Goal: Navigation & Orientation: Find specific page/section

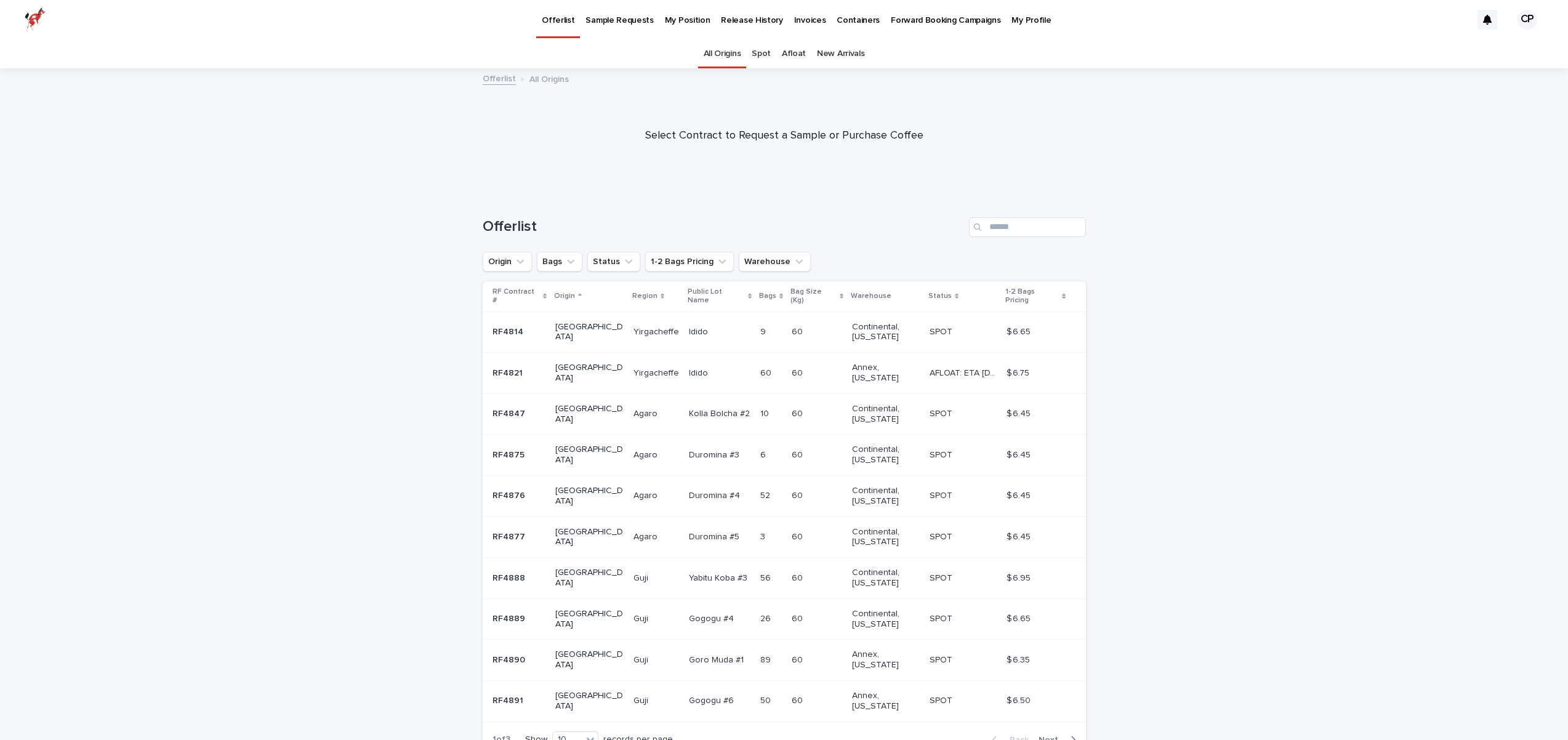
click at [696, 22] on p "My Position" at bounding box center [687, 13] width 45 height 26
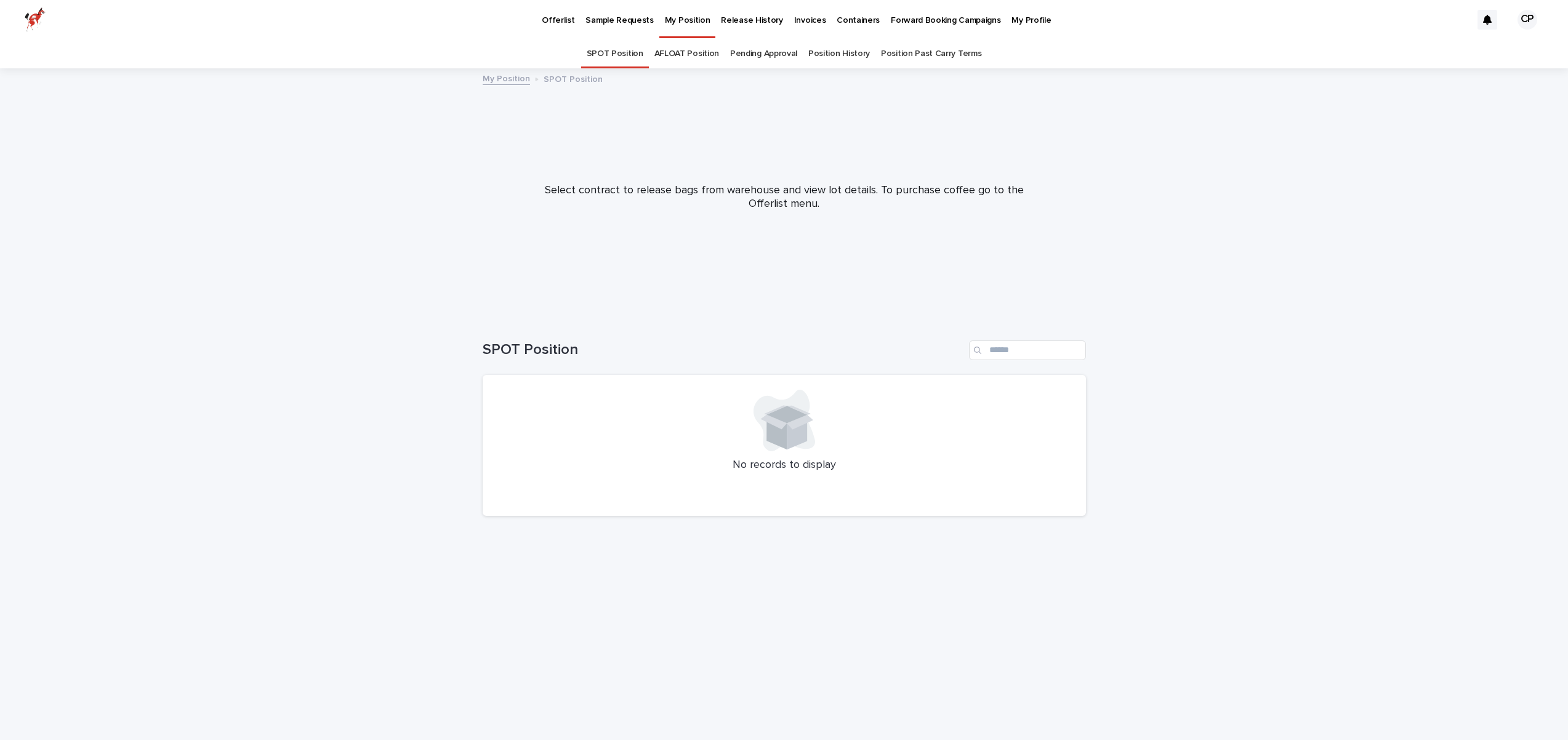
click at [784, 57] on link "Pending Approval" at bounding box center [764, 53] width 67 height 29
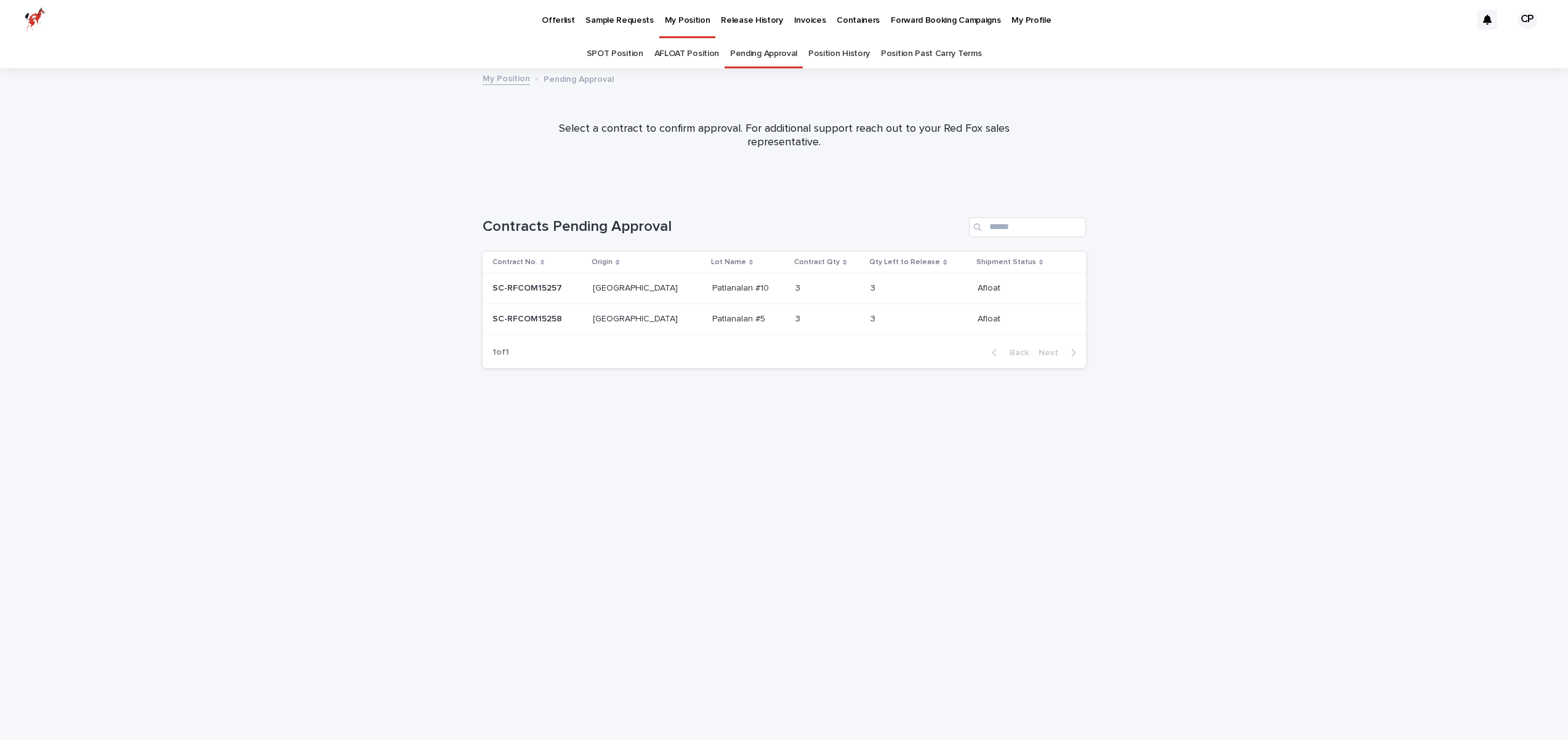
click at [618, 16] on p "Sample Requests" at bounding box center [618, 13] width 68 height 26
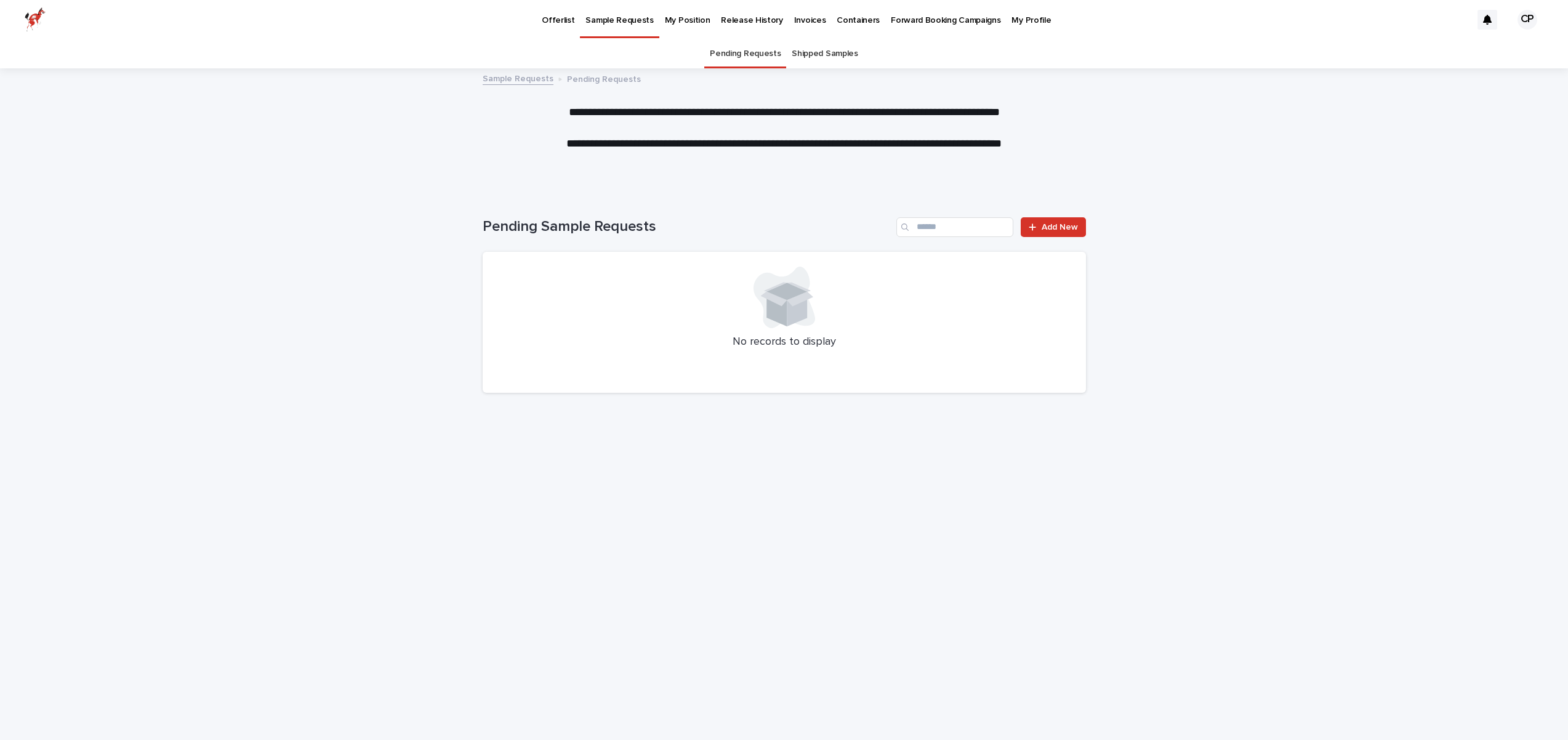
click at [804, 52] on link "Shipped Samples" at bounding box center [824, 53] width 66 height 29
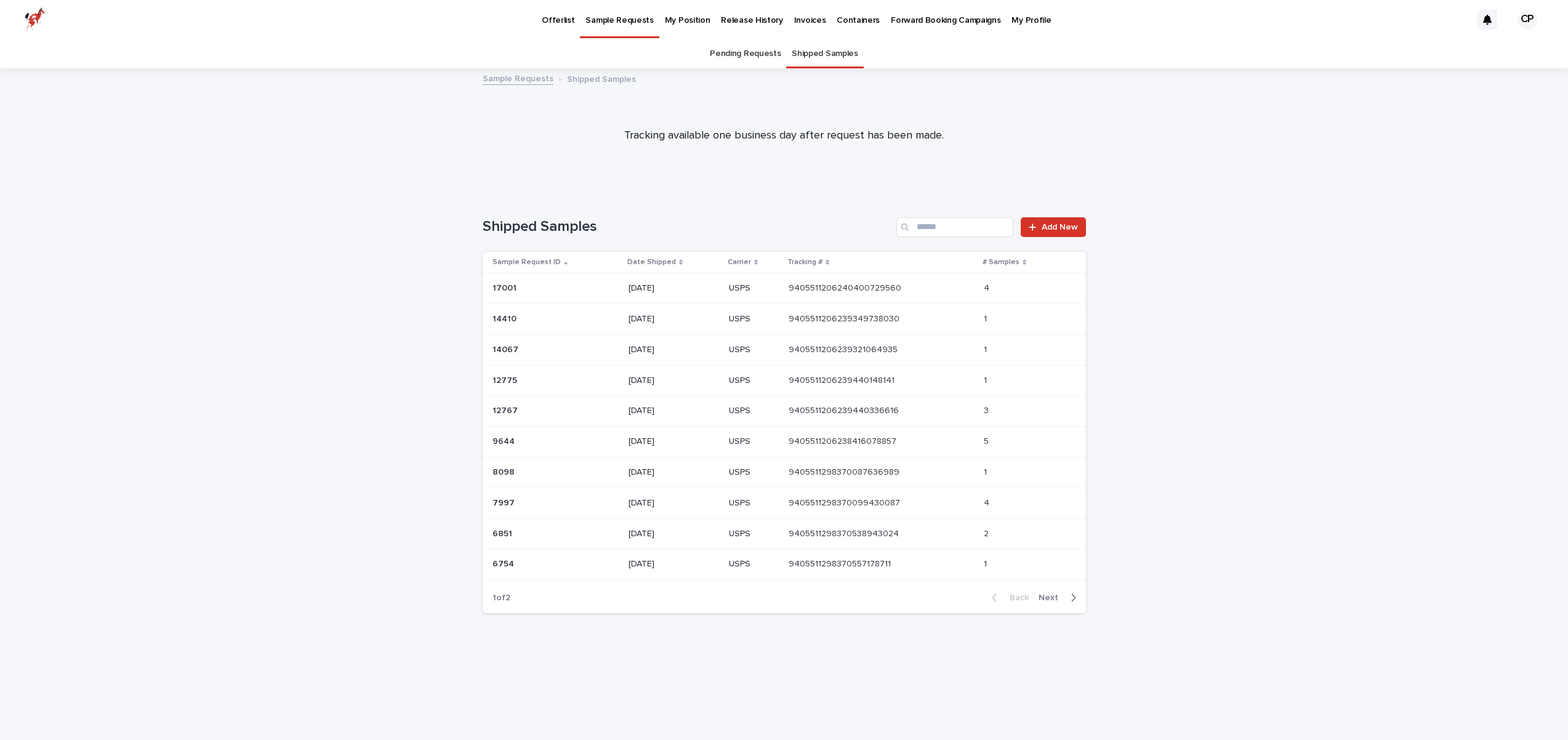
click at [547, 18] on p "Offerlist" at bounding box center [557, 13] width 32 height 26
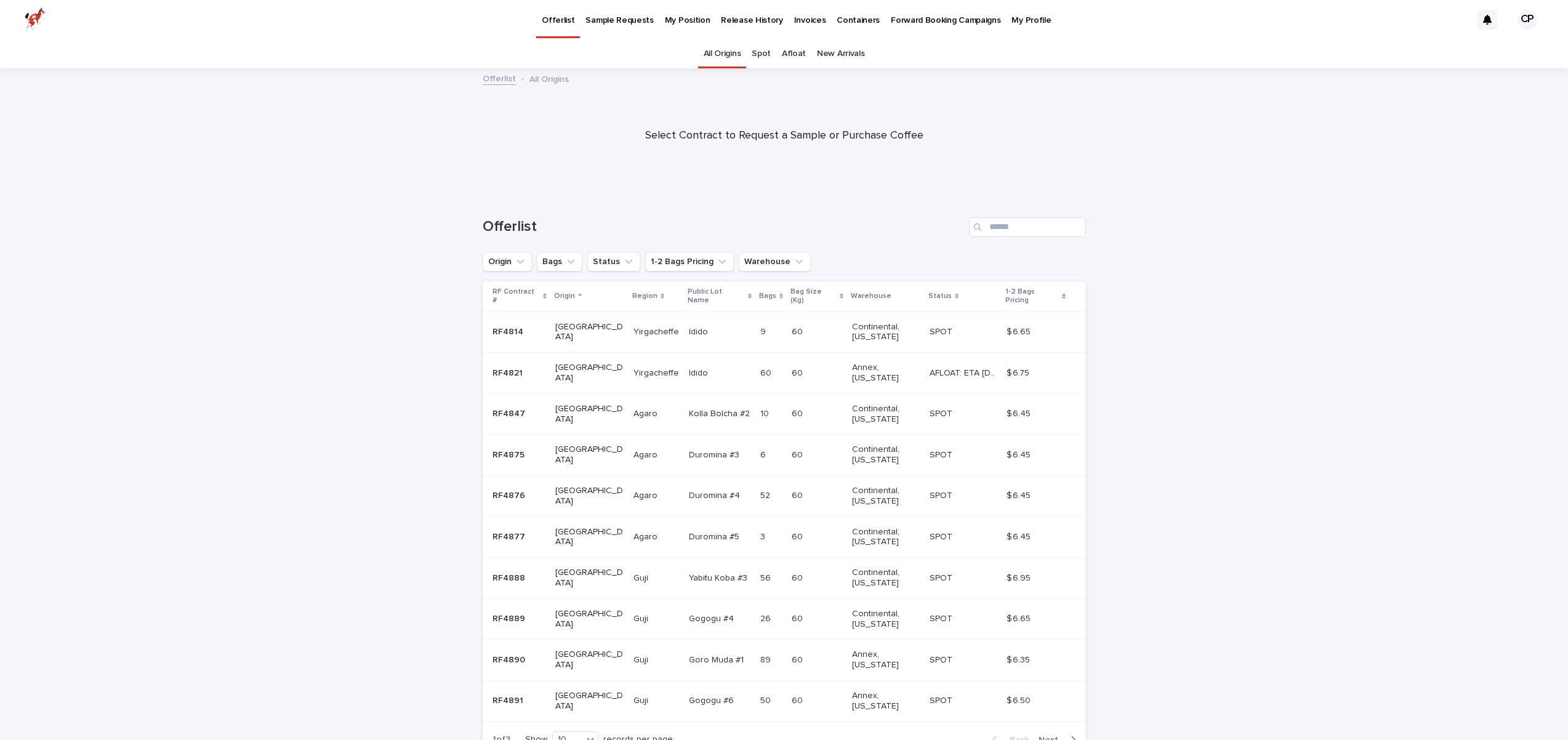
scroll to position [46, 0]
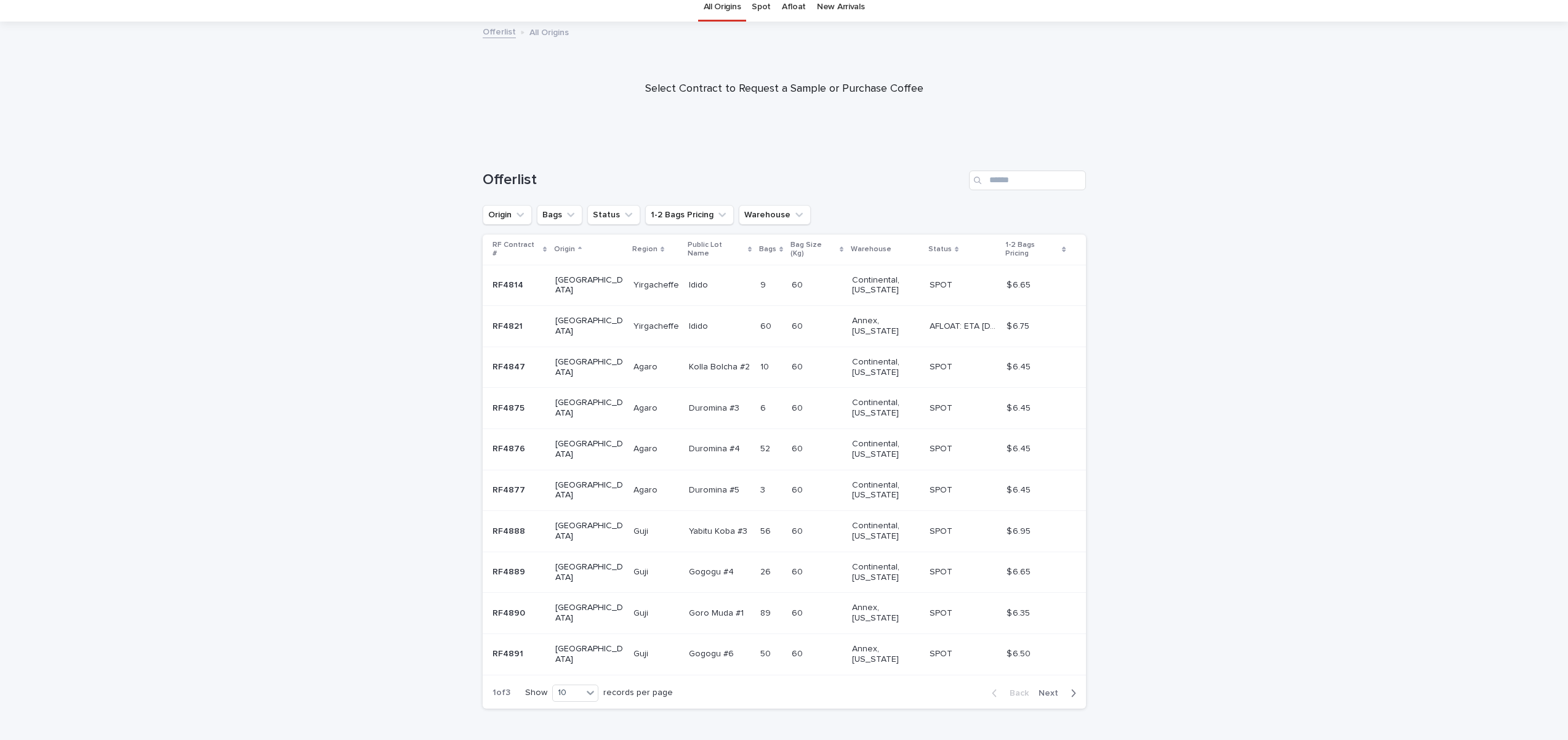
click at [1059, 689] on span "Next" at bounding box center [1052, 693] width 27 height 8
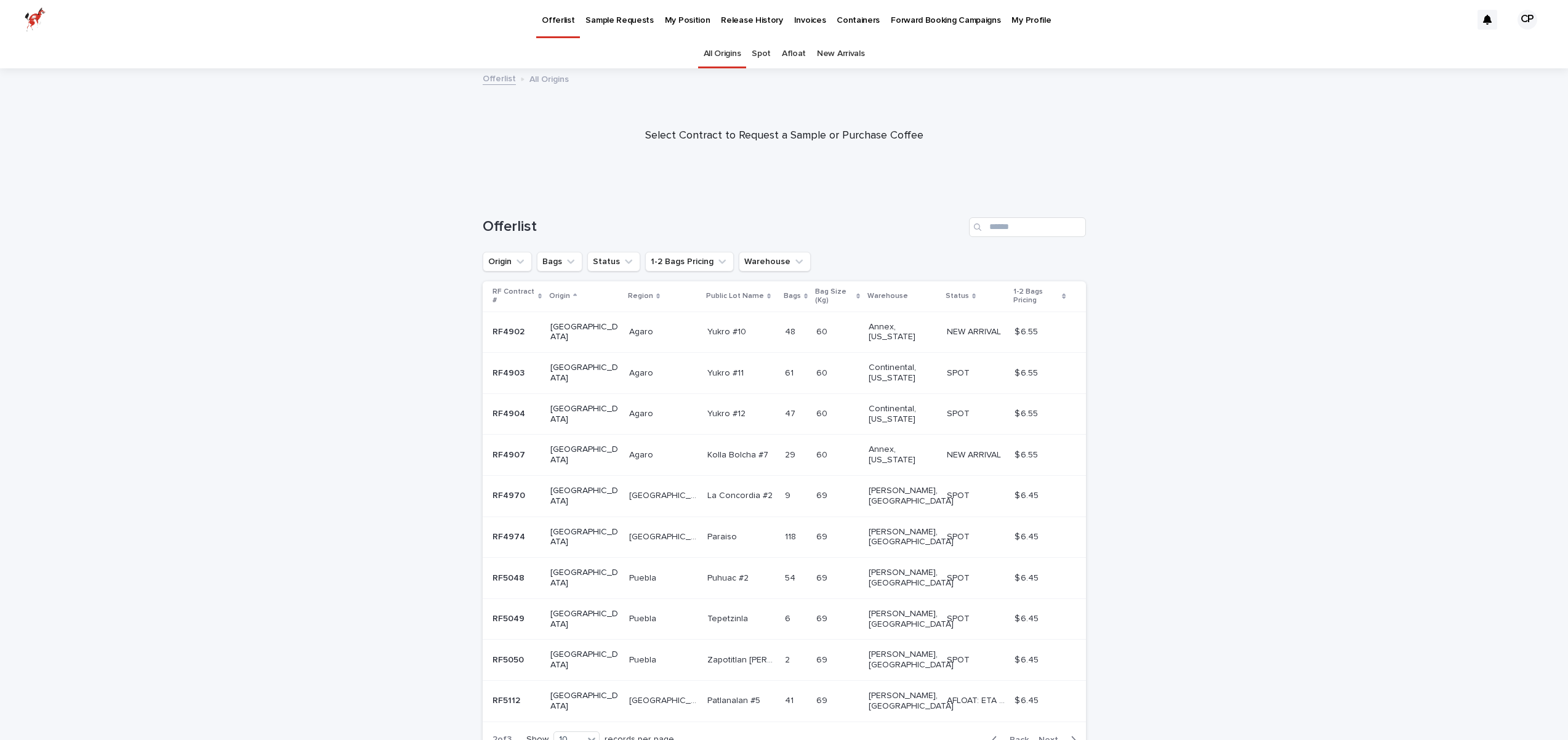
click at [1059, 725] on div "Back Next" at bounding box center [1034, 740] width 104 height 31
click at [1054, 736] on span "Next" at bounding box center [1052, 740] width 27 height 8
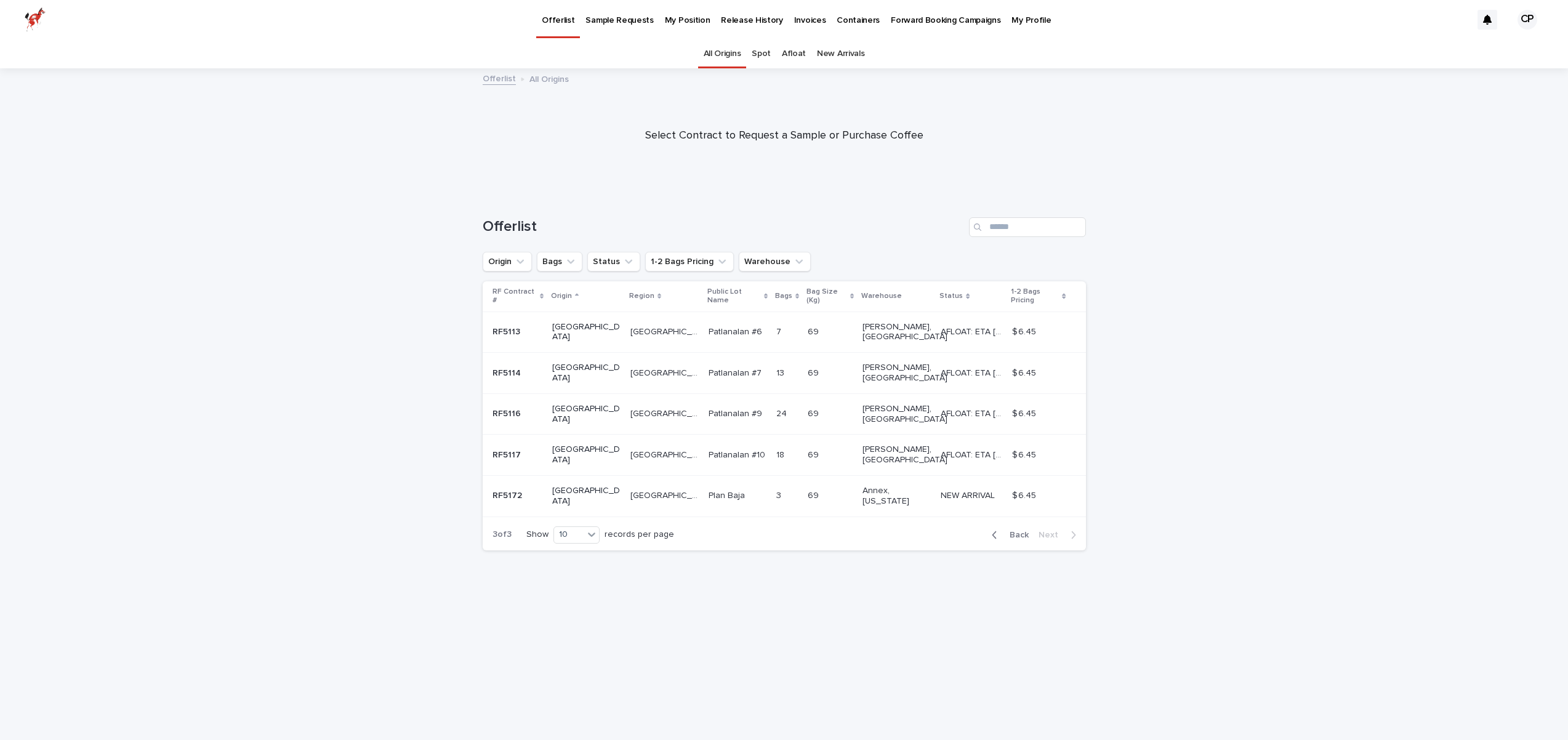
click at [808, 445] on div "69 69" at bounding box center [830, 455] width 45 height 20
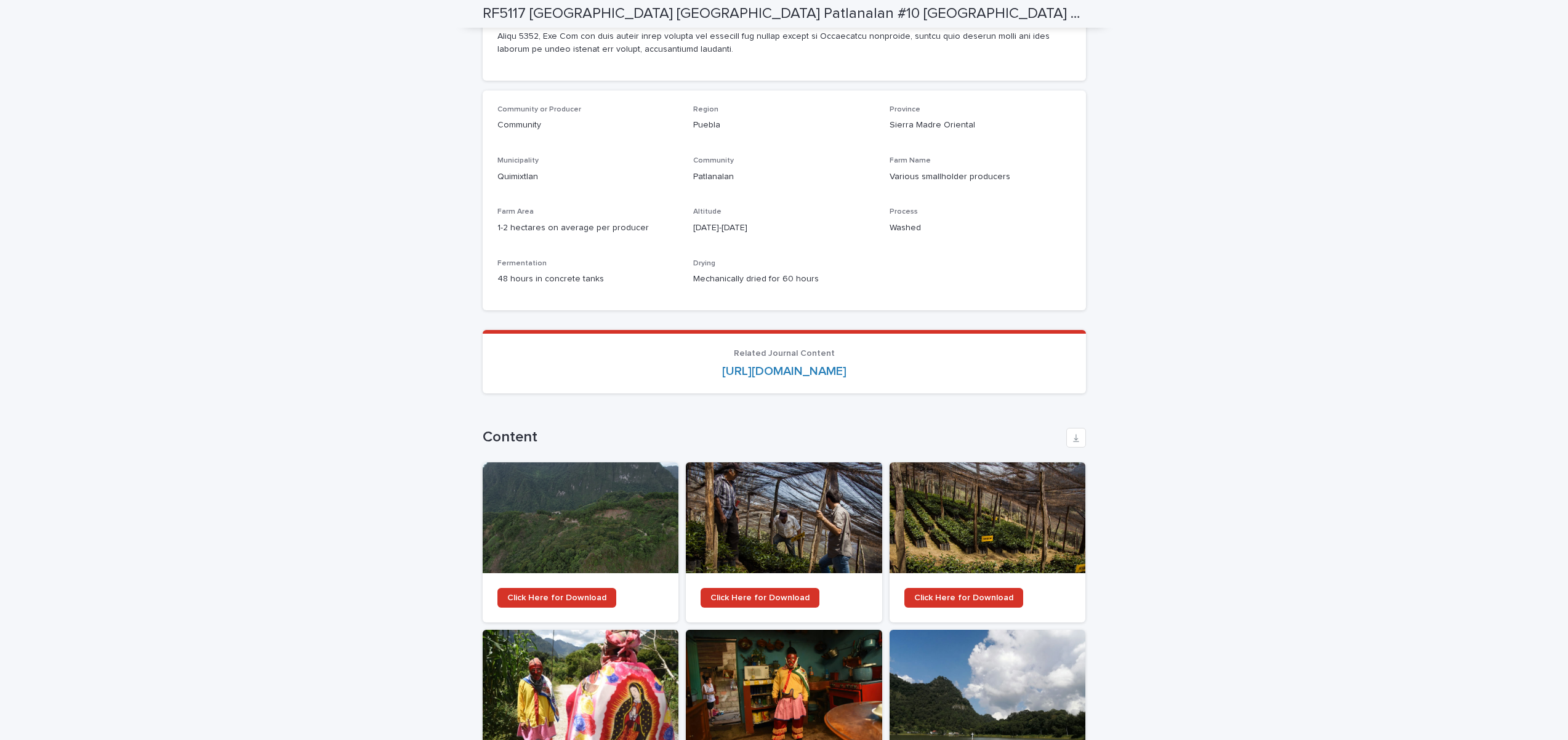
scroll to position [1664, 0]
